Goal: Transaction & Acquisition: Purchase product/service

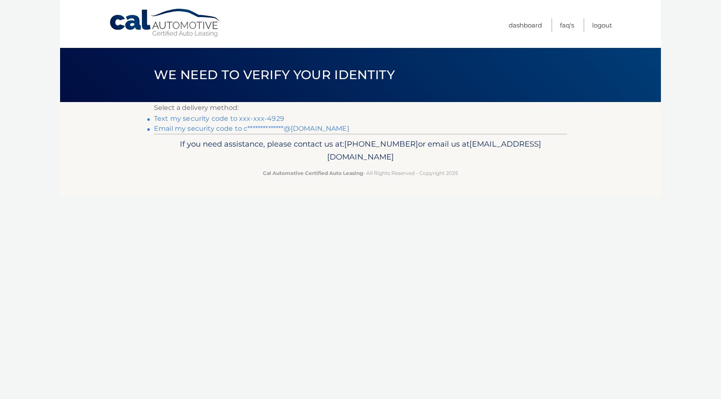
click at [203, 120] on link "Text my security code to xxx-xxx-4929" at bounding box center [219, 119] width 130 height 8
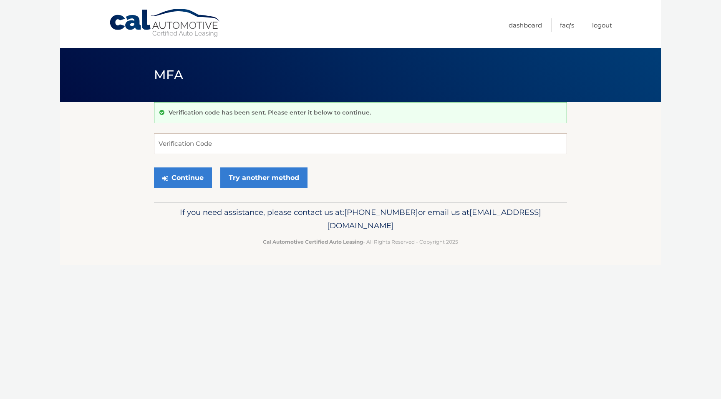
click at [201, 118] on div "Verification code has been sent. Please enter it below to continue." at bounding box center [360, 112] width 413 height 21
click at [211, 144] on input "Verification Code" at bounding box center [360, 143] width 413 height 21
type input "355116"
click at [186, 175] on button "Continue" at bounding box center [183, 178] width 58 height 21
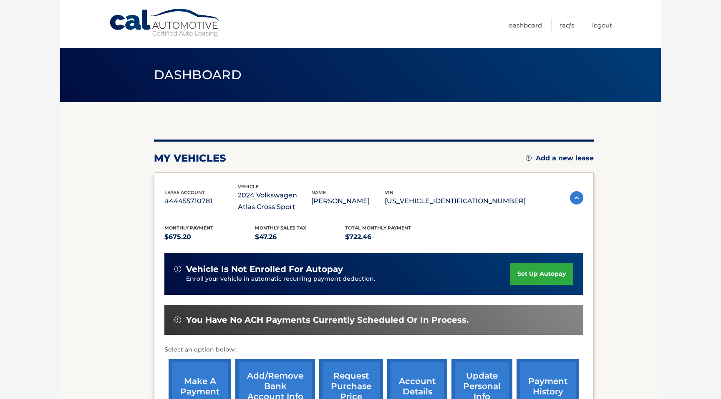
scroll to position [37, 0]
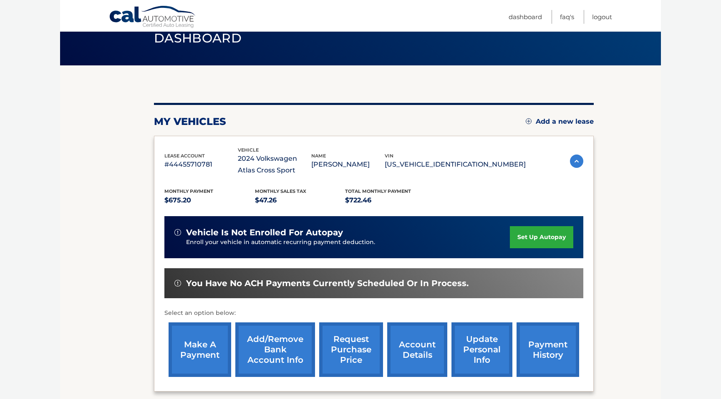
click at [206, 348] on link "make a payment" at bounding box center [199, 350] width 63 height 55
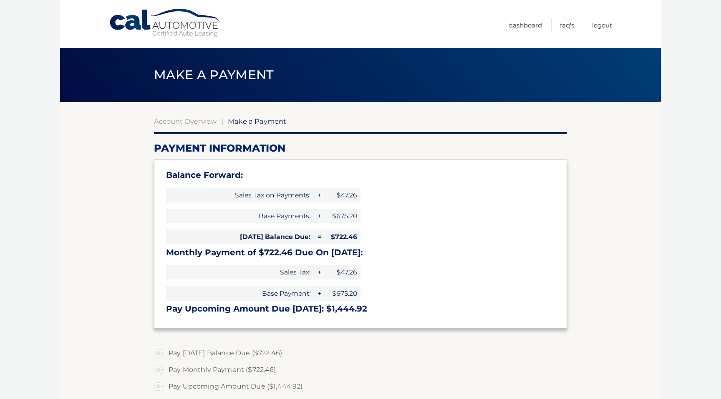
select select "NzMwNjQ2OWQtNDhhMy00NWIzLWI0NmUtYmExZDU2Yzg3ZDM1"
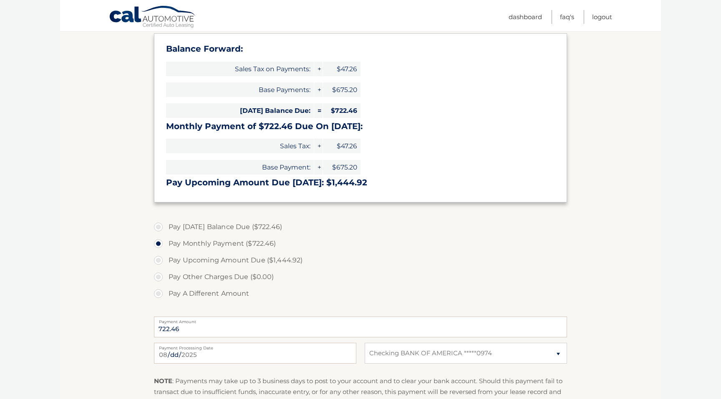
scroll to position [223, 0]
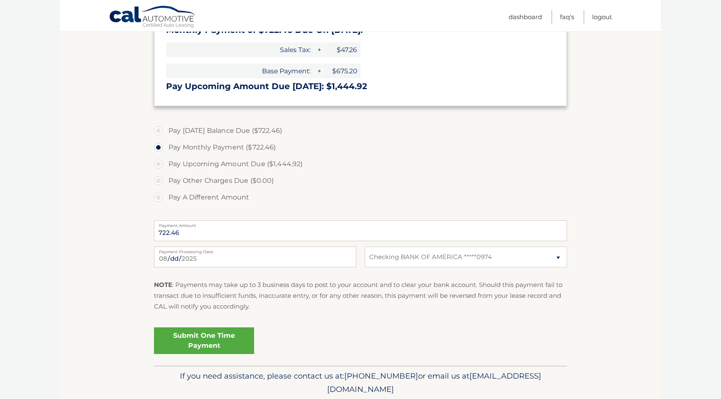
click at [206, 337] on link "Submit One Time Payment" at bounding box center [204, 341] width 100 height 27
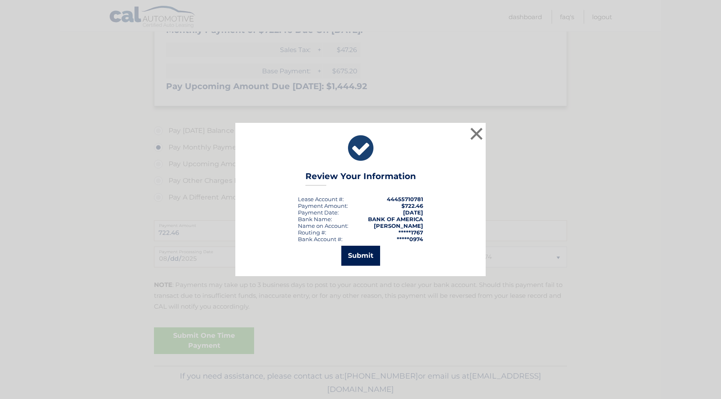
click at [361, 256] on button "Submit" at bounding box center [360, 256] width 39 height 20
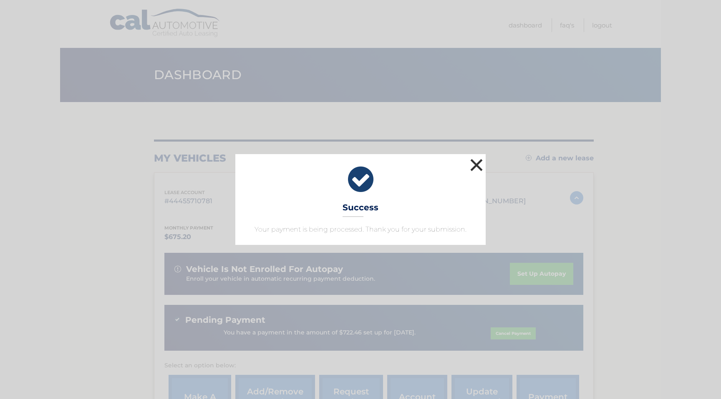
click at [476, 165] on button "×" at bounding box center [476, 165] width 17 height 17
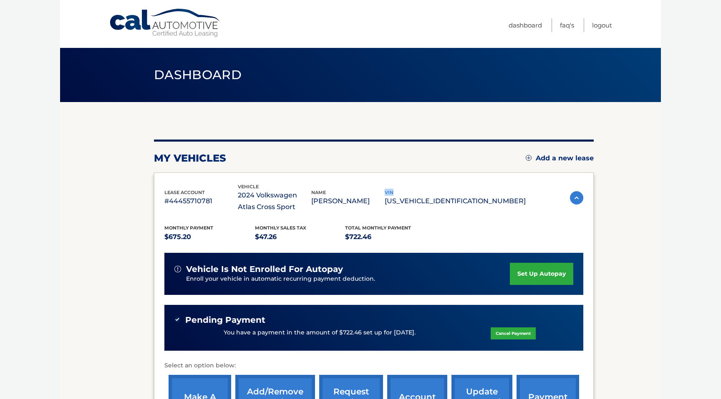
click at [476, 165] on div "my vehicles Add a new lease lease account #44455710781 vehicle 2024 Volkswagen …" at bounding box center [374, 292] width 440 height 305
